Goal: Transaction & Acquisition: Download file/media

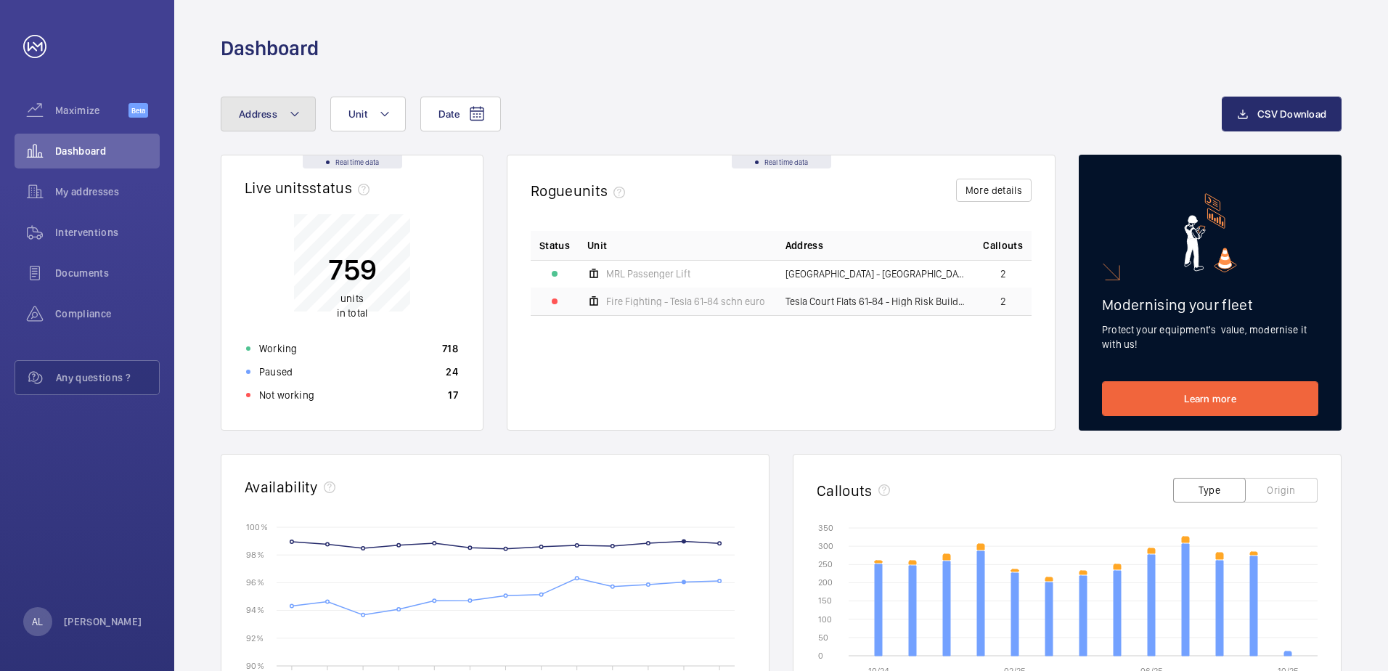
click at [293, 107] on mat-icon at bounding box center [295, 113] width 12 height 17
type input "2"
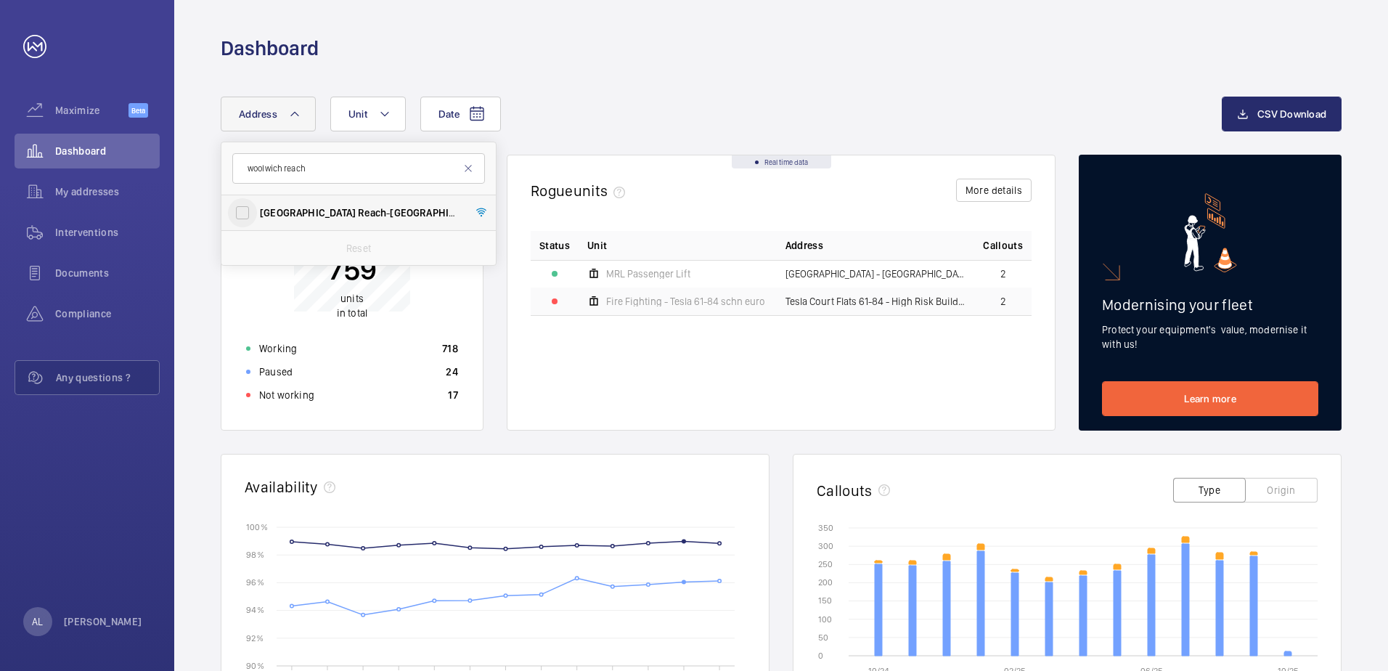
type input "woolwich reach"
click at [236, 211] on input "[GEOGRAPHIC_DATA] Reach - [GEOGRAPHIC_DATA] , [GEOGRAPHIC_DATA] 2ZE" at bounding box center [242, 212] width 29 height 29
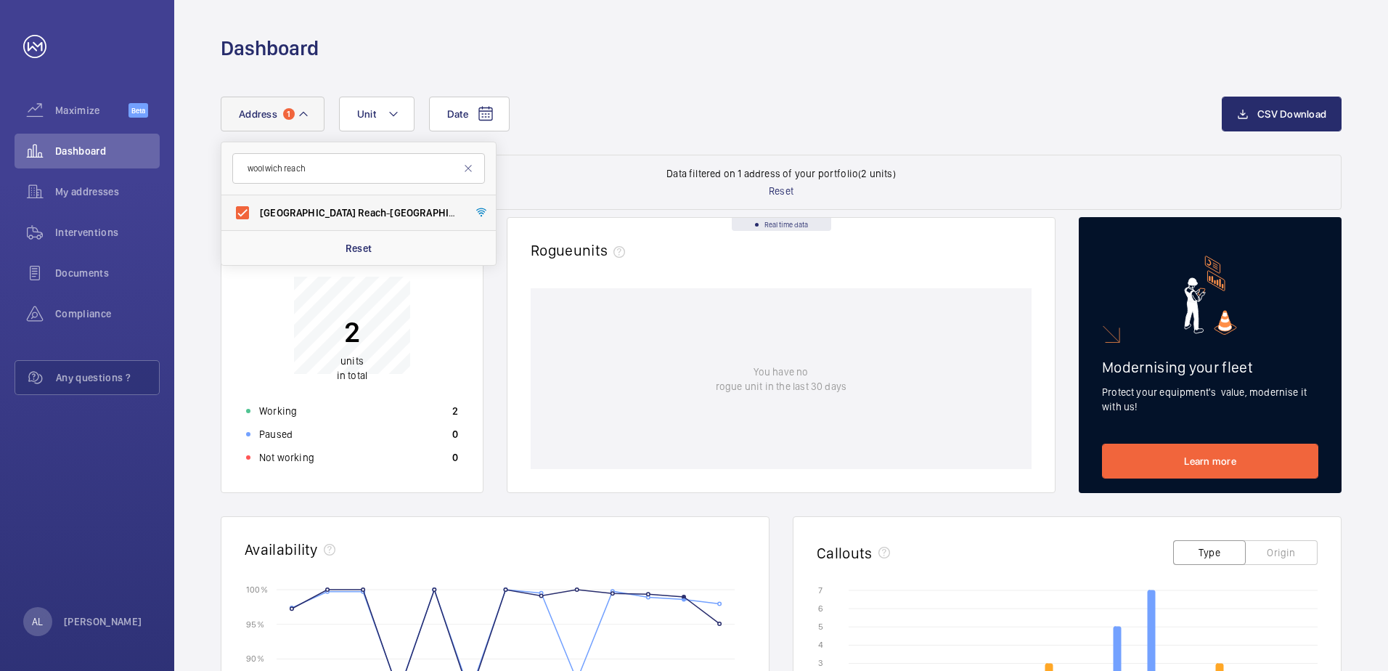
click at [358, 207] on span "Reach" at bounding box center [372, 213] width 28 height 12
click at [257, 207] on input "[GEOGRAPHIC_DATA] Reach - [GEOGRAPHIC_DATA] , [GEOGRAPHIC_DATA] 2ZE" at bounding box center [242, 212] width 29 height 29
checkbox input "false"
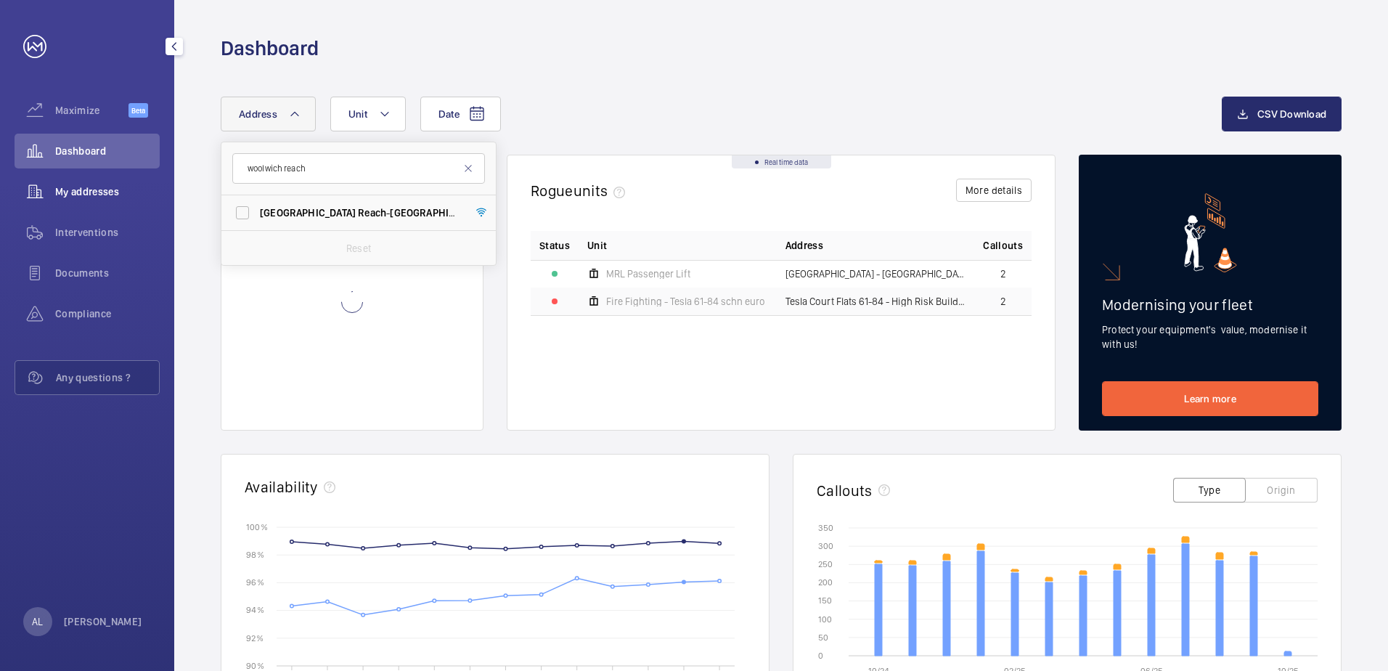
click at [93, 197] on span "My addresses" at bounding box center [107, 191] width 105 height 15
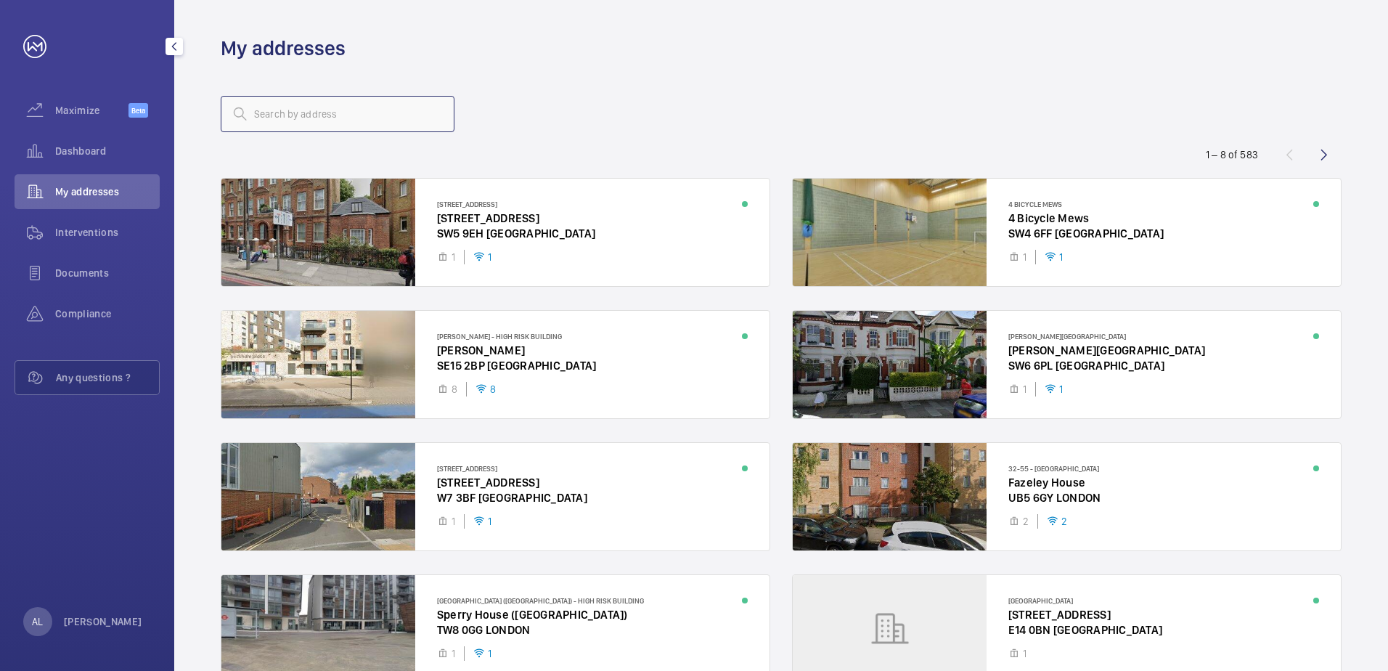
click at [294, 99] on input "text" at bounding box center [338, 114] width 234 height 36
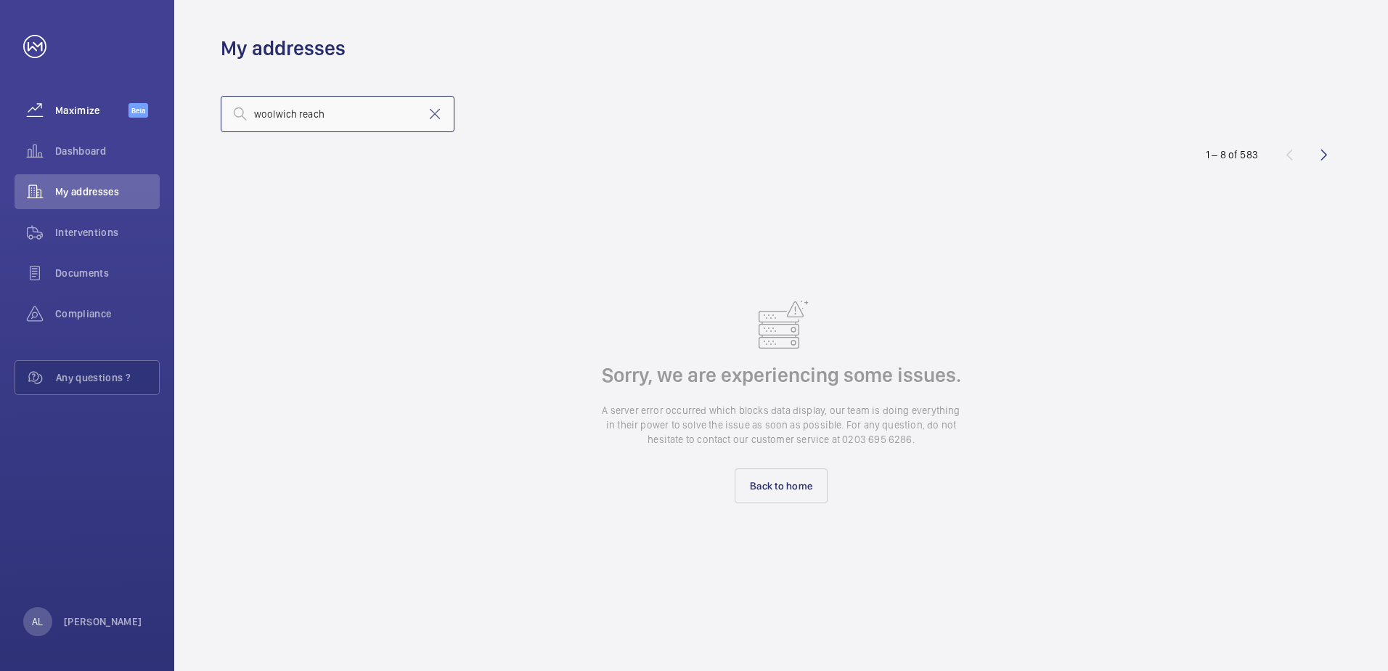
drag, startPoint x: 347, startPoint y: 115, endPoint x: 129, endPoint y: 110, distance: 218.6
click at [163, 111] on mat-sidenav-content "Maximize Beta Dashboard My addresses Interventions Documents Compliance Any que…" at bounding box center [694, 335] width 1388 height 671
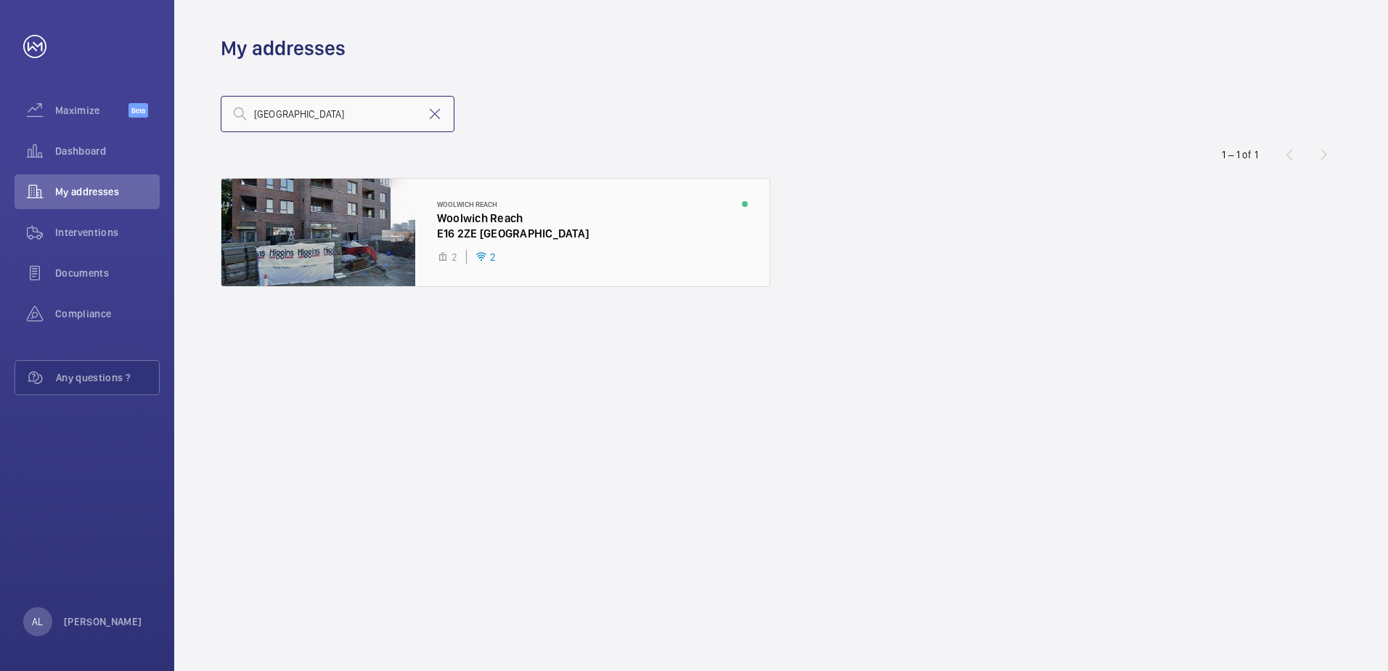
type input "[GEOGRAPHIC_DATA]"
click at [382, 238] on div at bounding box center [495, 232] width 548 height 107
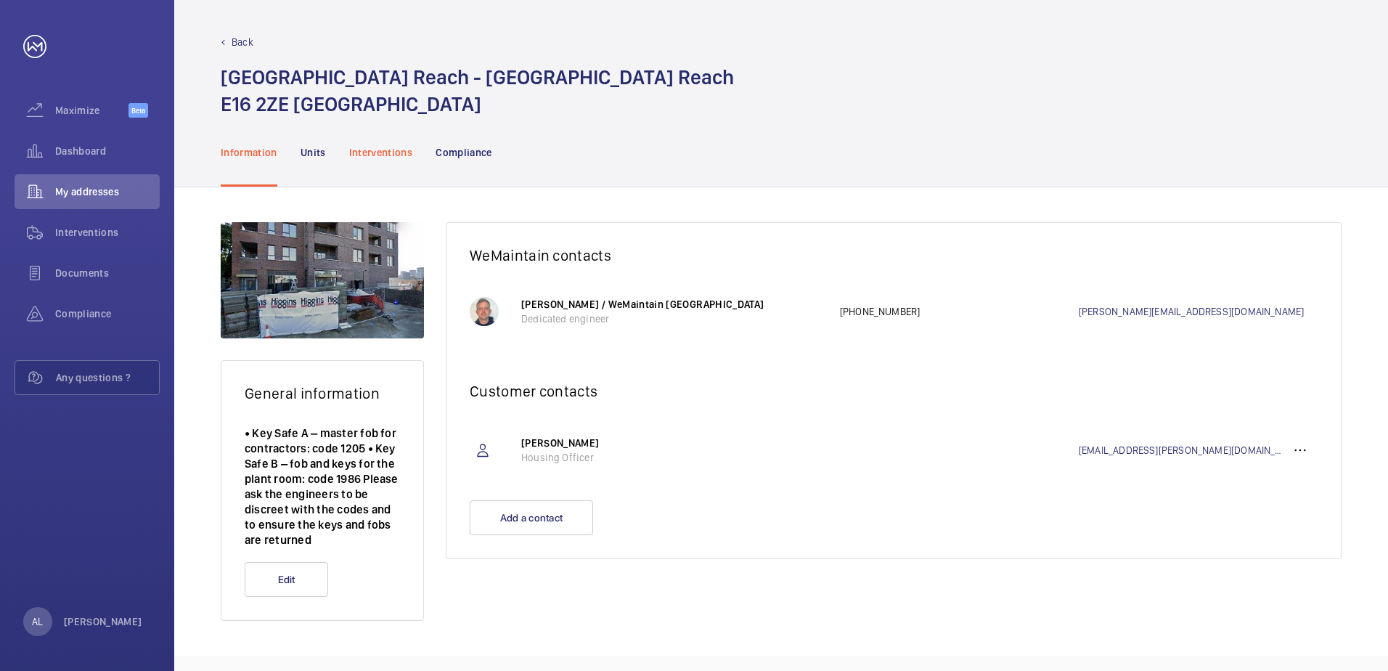
click at [368, 149] on p "Interventions" at bounding box center [381, 152] width 64 height 15
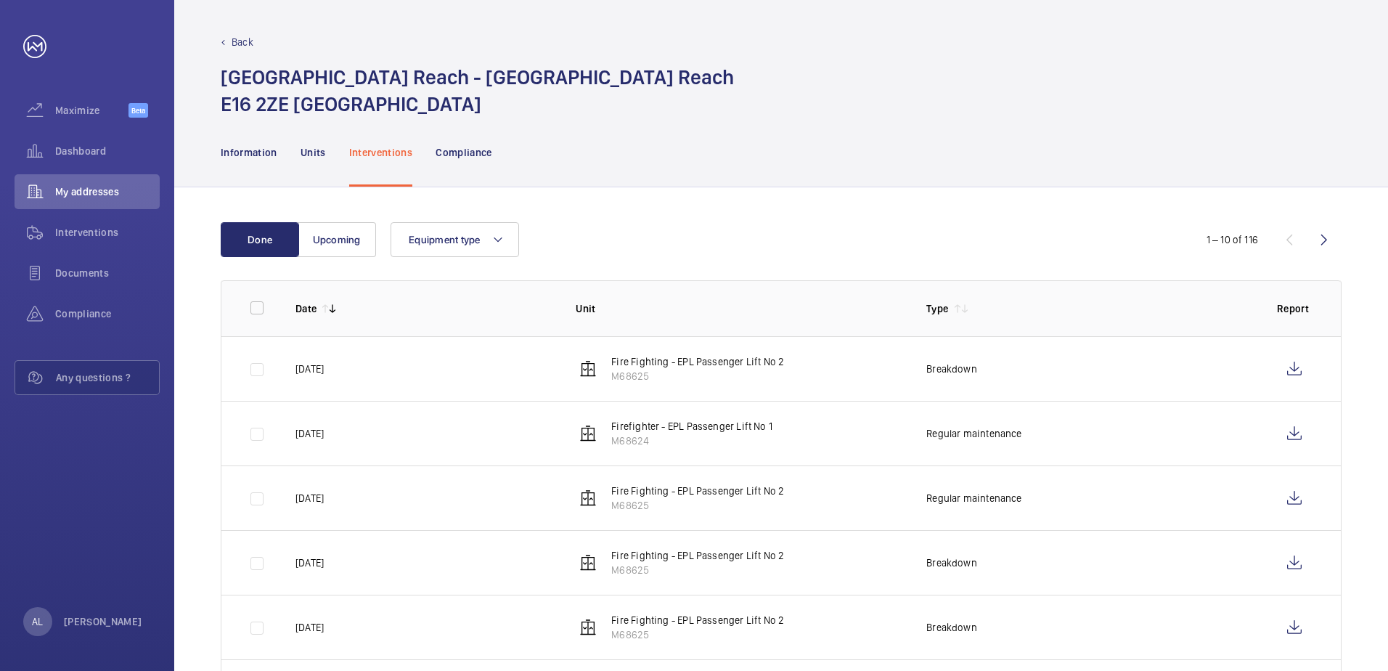
click at [757, 364] on p "Fire Fighting - EPL Passenger Lift No 2" at bounding box center [697, 361] width 173 height 15
click at [1296, 366] on wm-front-icon-button at bounding box center [1294, 368] width 35 height 35
